Goal: Information Seeking & Learning: Learn about a topic

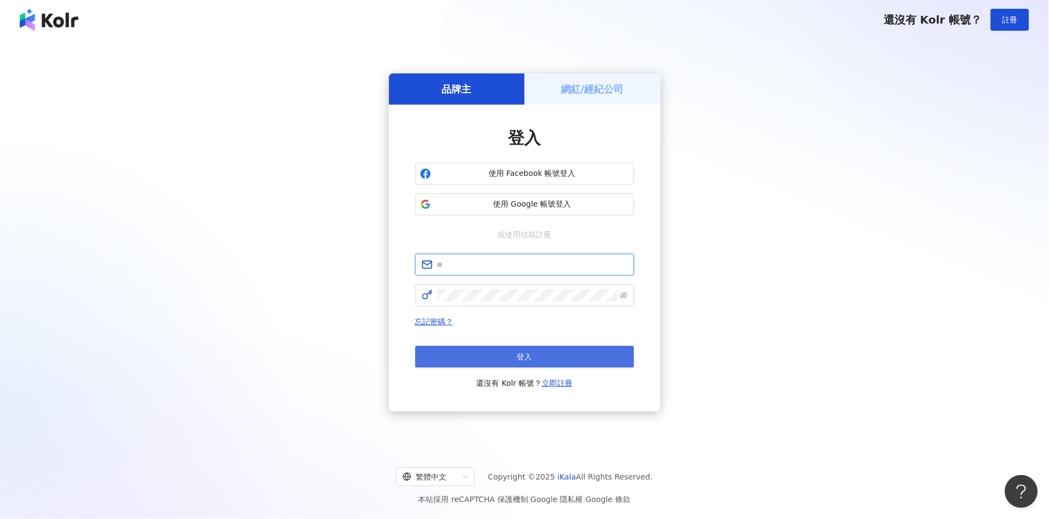
type input "**********"
click at [537, 348] on button "登入" at bounding box center [524, 357] width 219 height 22
type input "**********"
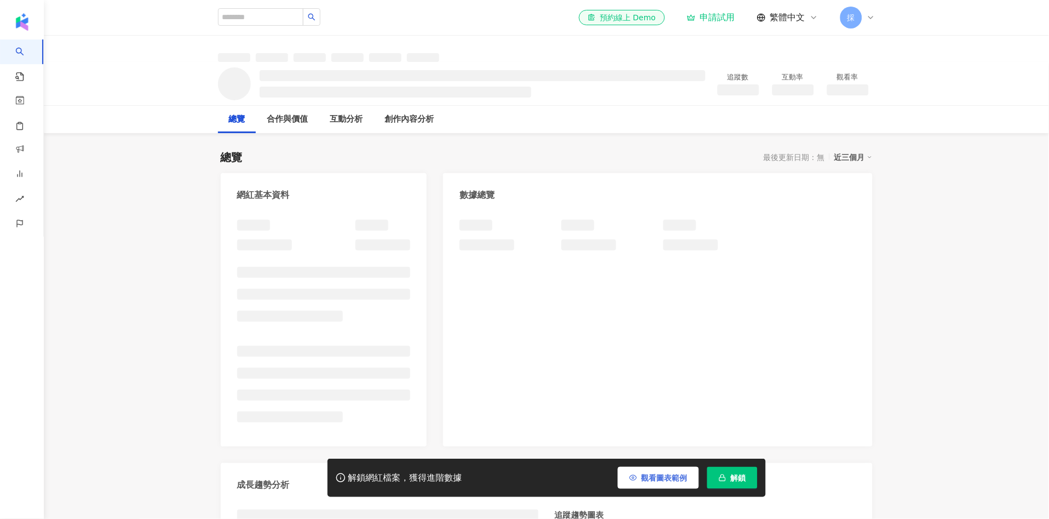
click at [665, 478] on span "觀看圖表範例" at bounding box center [665, 477] width 46 height 9
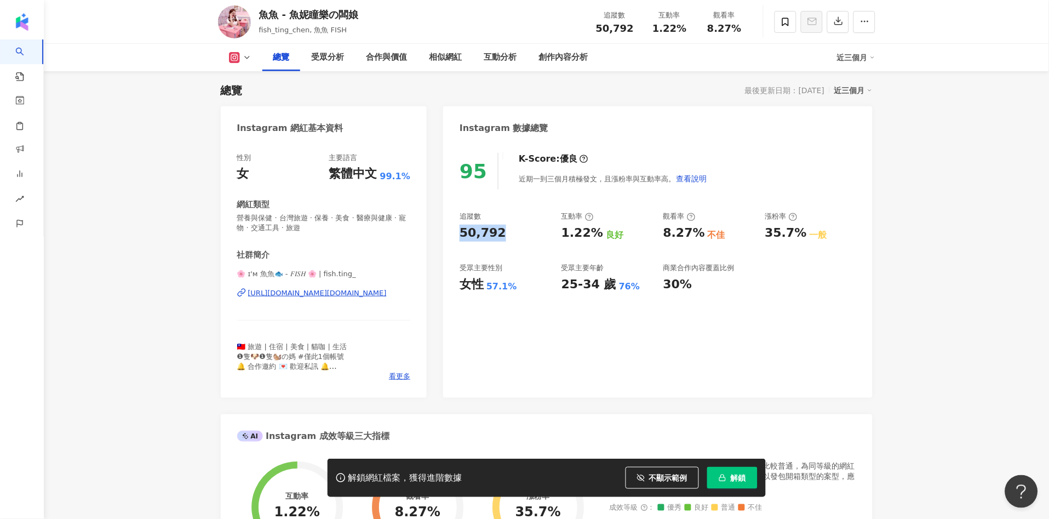
drag, startPoint x: 463, startPoint y: 231, endPoint x: 182, endPoint y: 18, distance: 352.4
click at [505, 240] on div "50,792" at bounding box center [505, 233] width 91 height 17
click at [595, 234] on div "1.22%" at bounding box center [583, 233] width 42 height 17
drag, startPoint x: 452, startPoint y: 287, endPoint x: 385, endPoint y: 147, distance: 155.2
click at [515, 278] on div "95 K-Score : 優良 近期一到三個月積極發文，且漲粉率與互動率高。 查看說明 追蹤數 50,792 互動率 1.22% 良好 觀看率 8.27% 不…" at bounding box center [657, 270] width 429 height 256
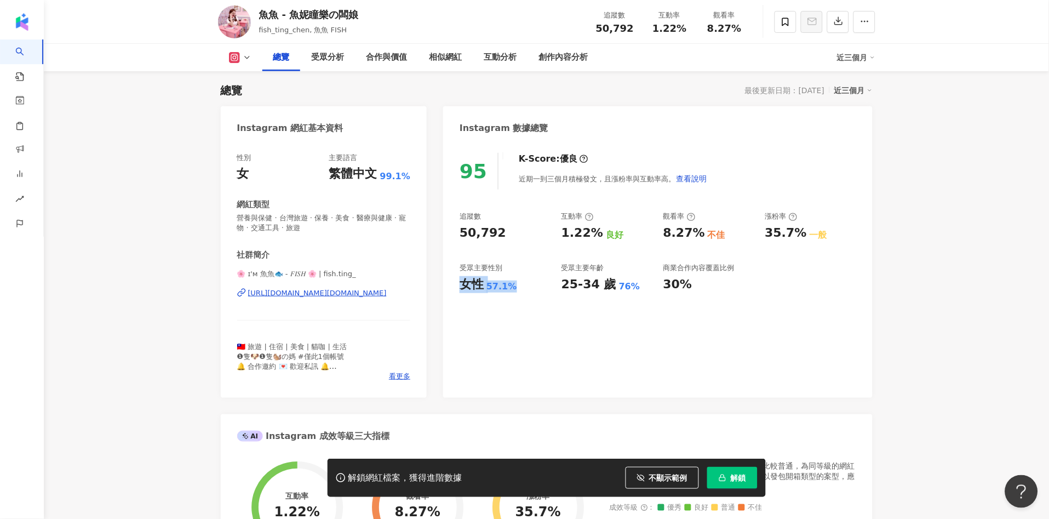
copy div "女性 57.1%"
drag, startPoint x: 659, startPoint y: 231, endPoint x: 699, endPoint y: 226, distance: 40.9
click at [699, 226] on div "追蹤數 50,792 互動率 1.22% 良好 觀看率 8.27% 不佳 漲粉率 35.7% 一般 受眾主要性別 女性 57.1% 受眾主要年齡 25-34 …" at bounding box center [658, 252] width 396 height 81
copy div "8.27%"
click at [711, 198] on div "95 K-Score : 優良 近期一到三個月積極發文，且漲粉率與互動率高。 查看說明 追蹤數 50,792 互動率 1.22% 良好 觀看率 8.27% 不…" at bounding box center [657, 270] width 429 height 256
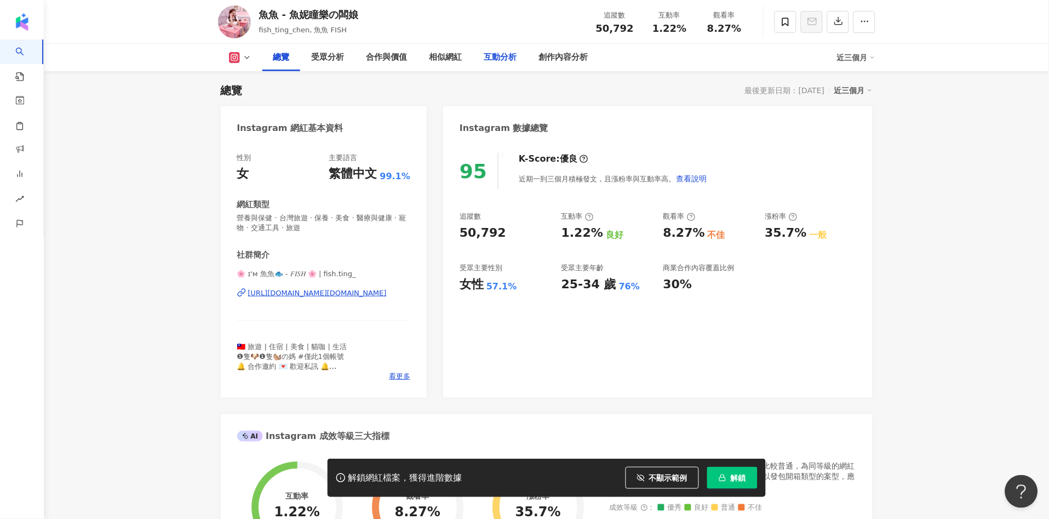
click at [509, 62] on div "互動分析" at bounding box center [500, 57] width 33 height 13
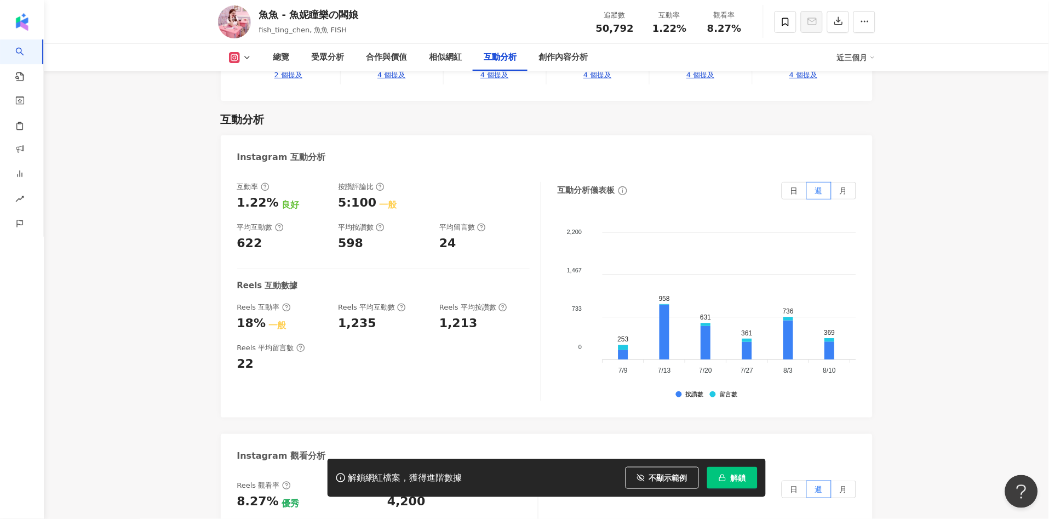
scroll to position [2265, 0]
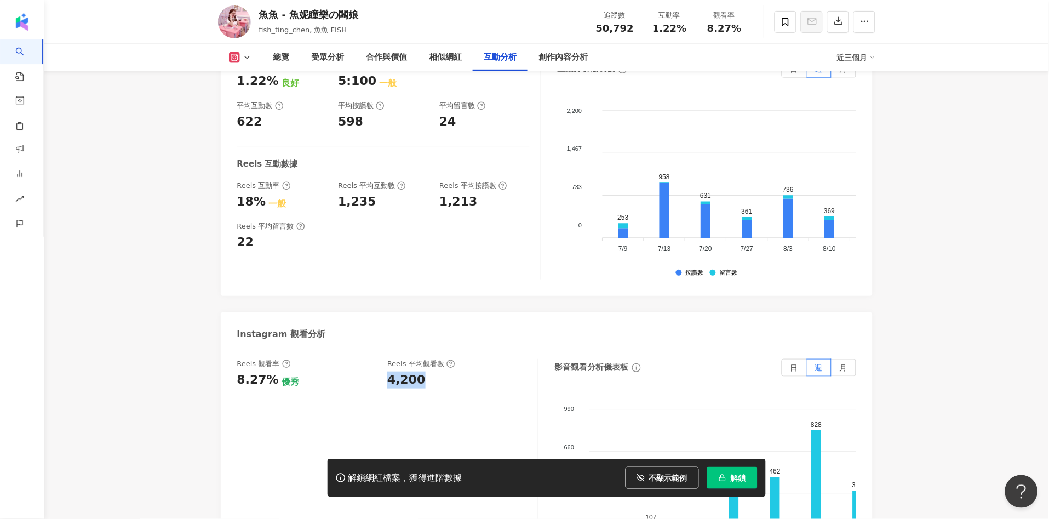
drag, startPoint x: 384, startPoint y: 354, endPoint x: 417, endPoint y: 347, distance: 33.5
click at [417, 359] on div "Reels 觀看率 8.27% 優秀 Reels 平均觀看數 4,200" at bounding box center [382, 374] width 290 height 30
